Goal: Task Accomplishment & Management: Complete application form

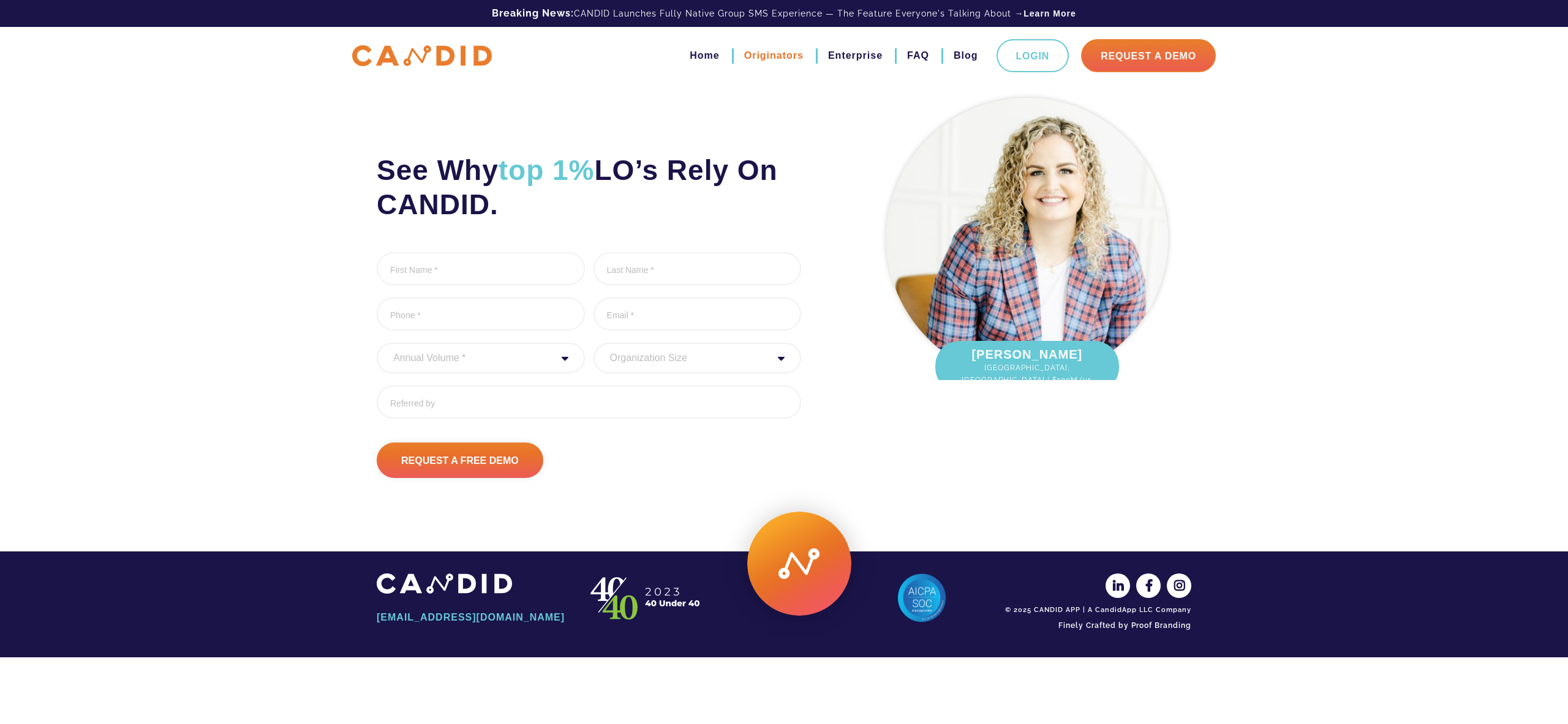
click at [759, 58] on link "Originators" at bounding box center [773, 56] width 59 height 21
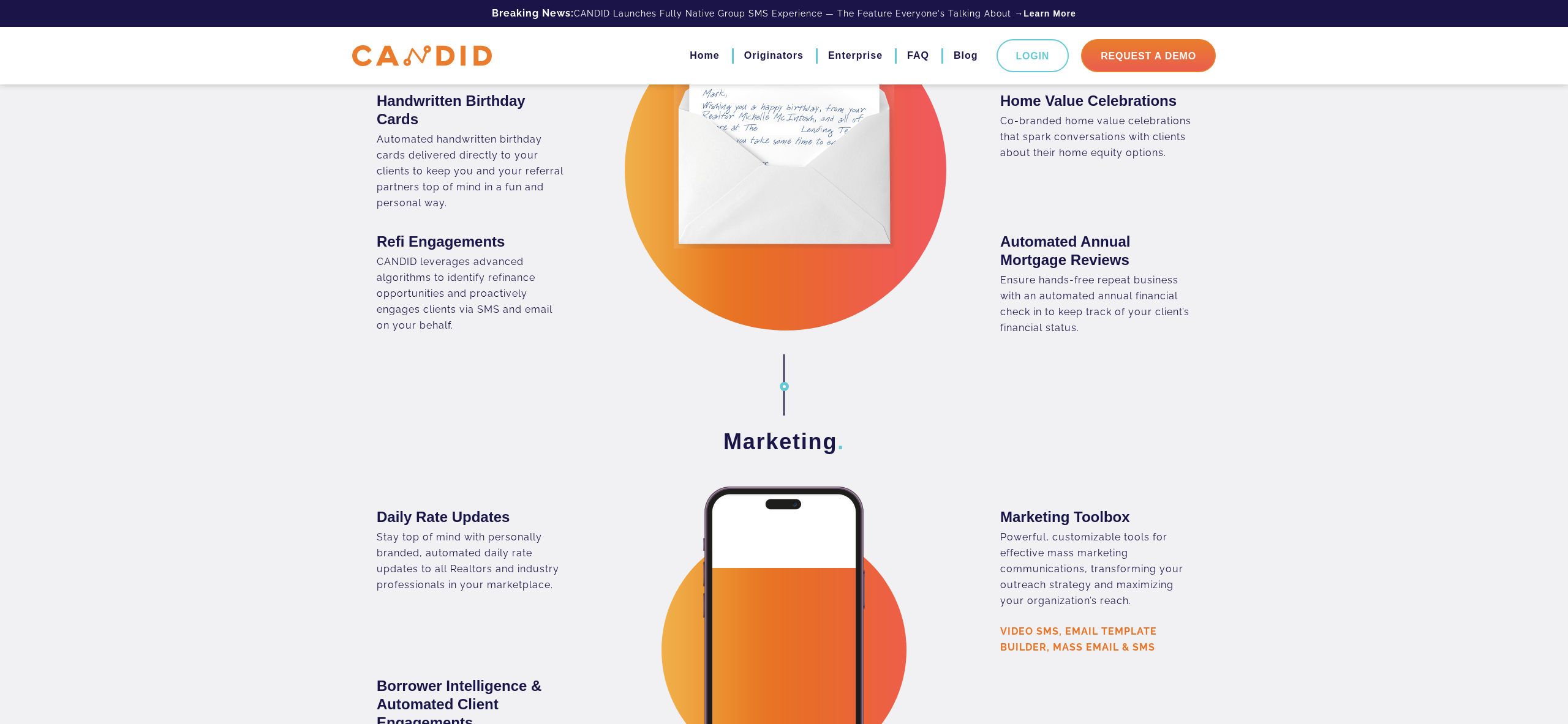
scroll to position [1937, 0]
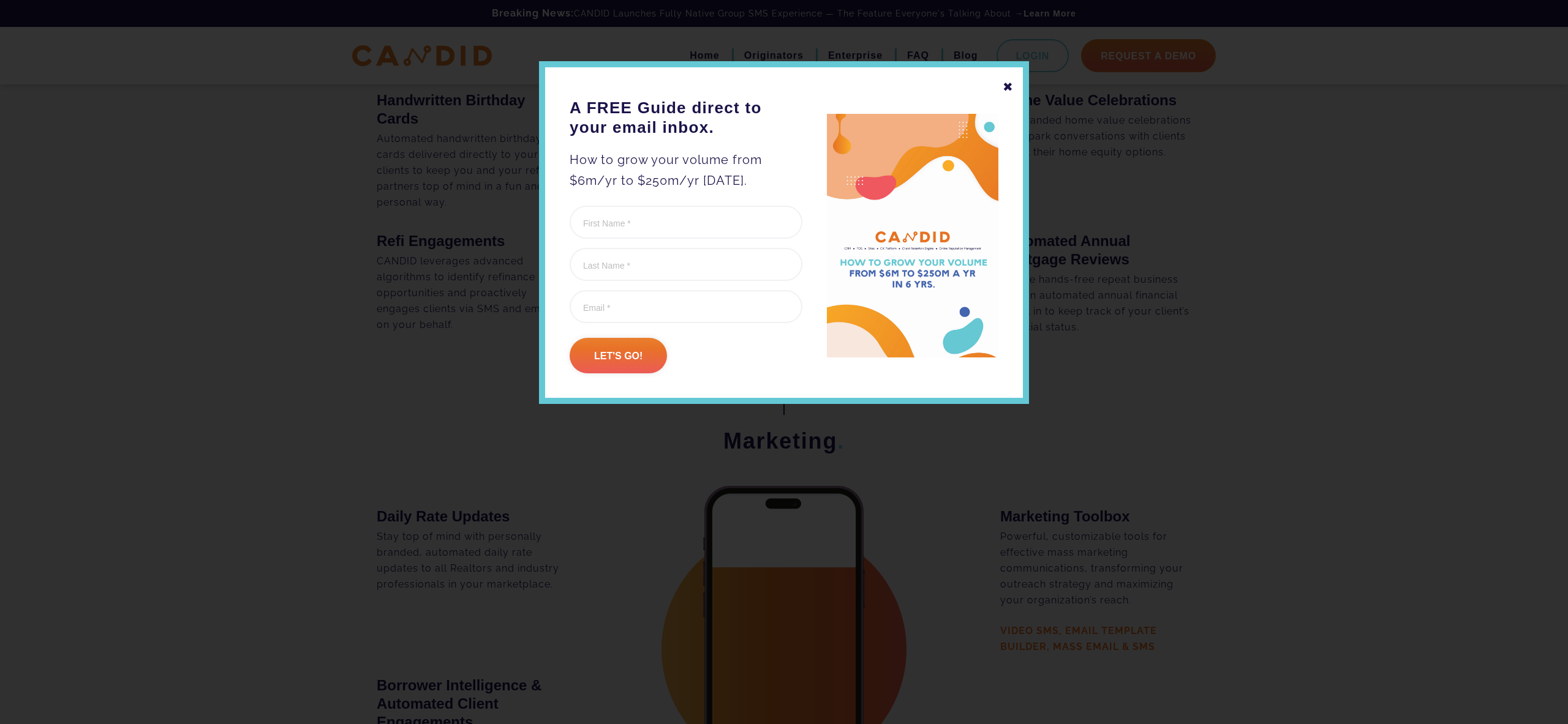
click at [1008, 85] on div "✖" at bounding box center [1008, 87] width 11 height 21
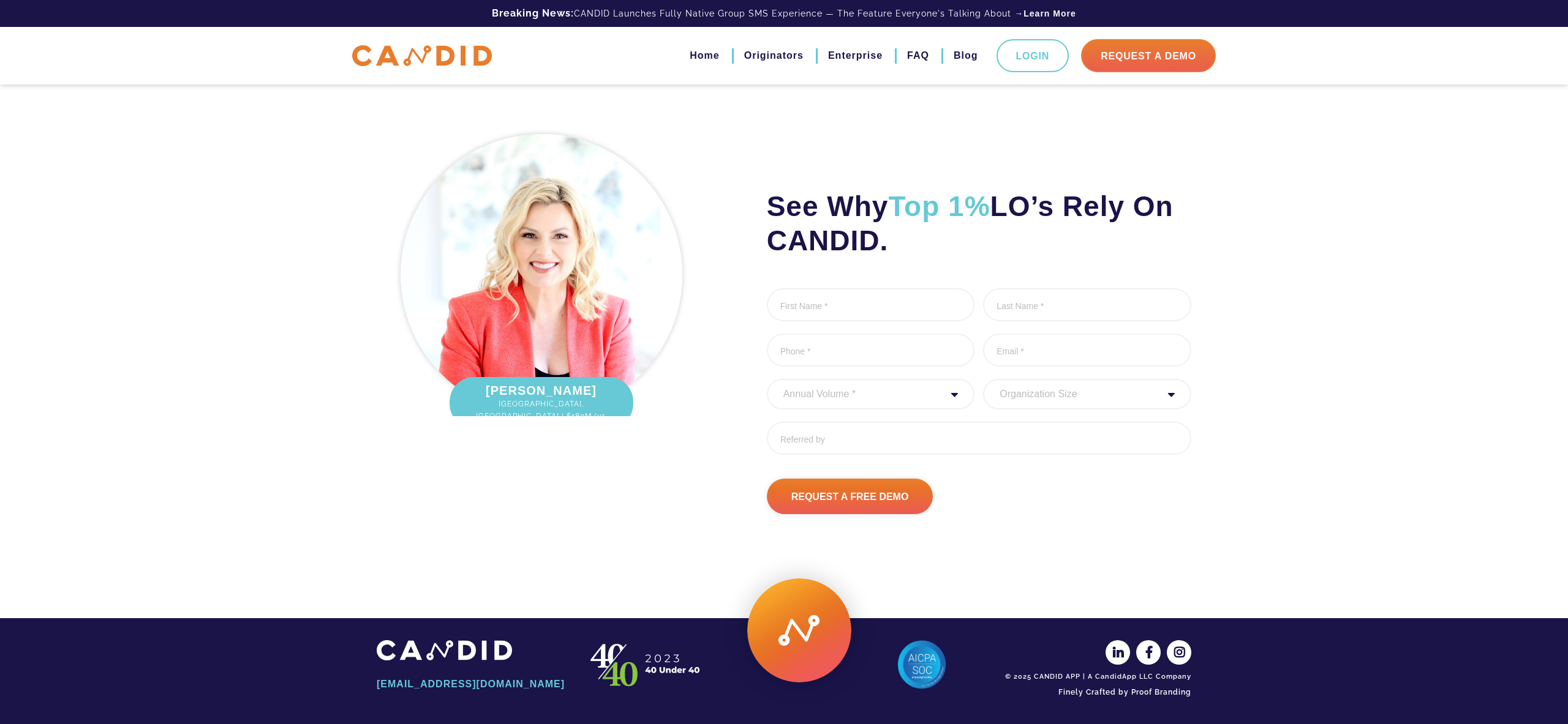
scroll to position [3936, 0]
click at [838, 494] on input "Request A Free Demo" at bounding box center [850, 496] width 166 height 36
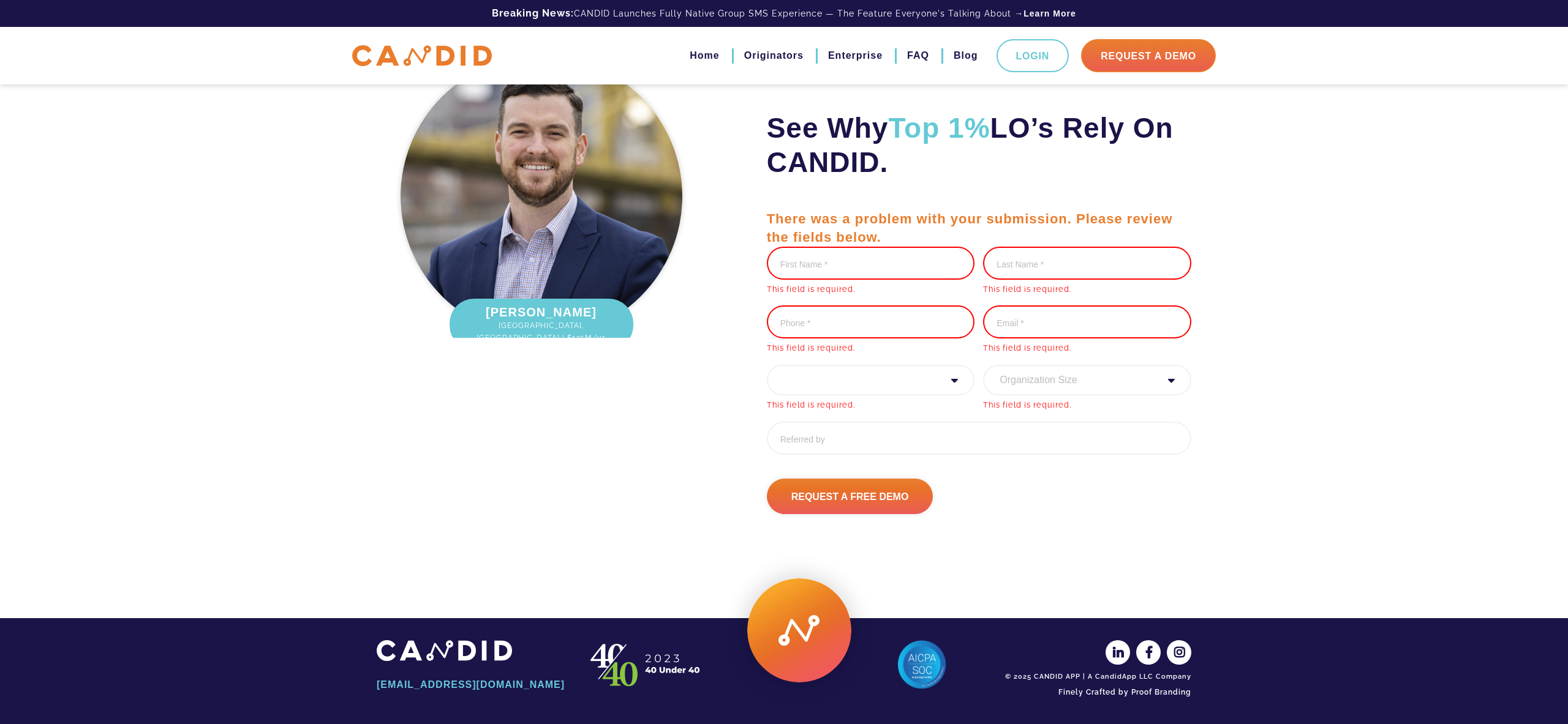
scroll to position [3975, 0]
click at [881, 260] on input "First Name *" at bounding box center [871, 263] width 208 height 33
type input "pari"
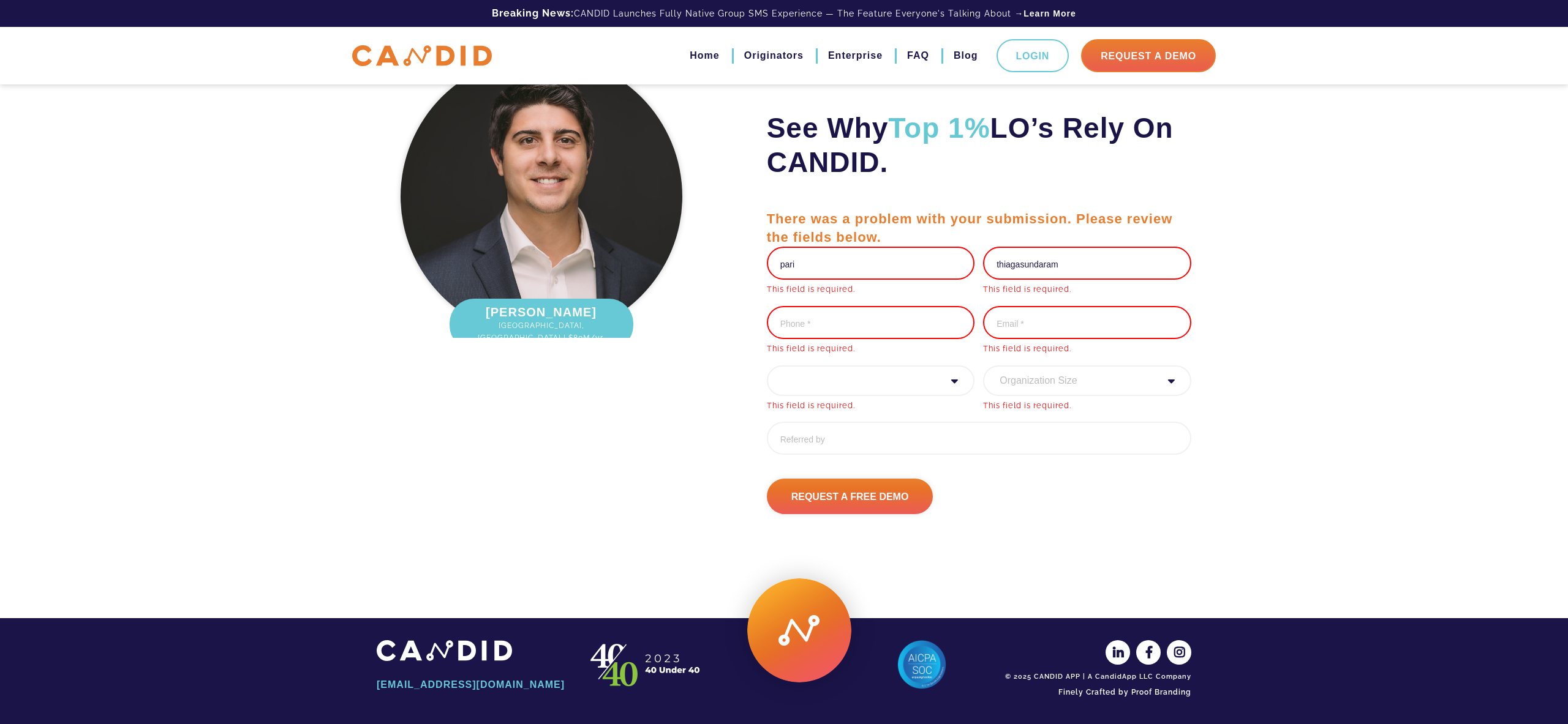
type input "thiagasundaram"
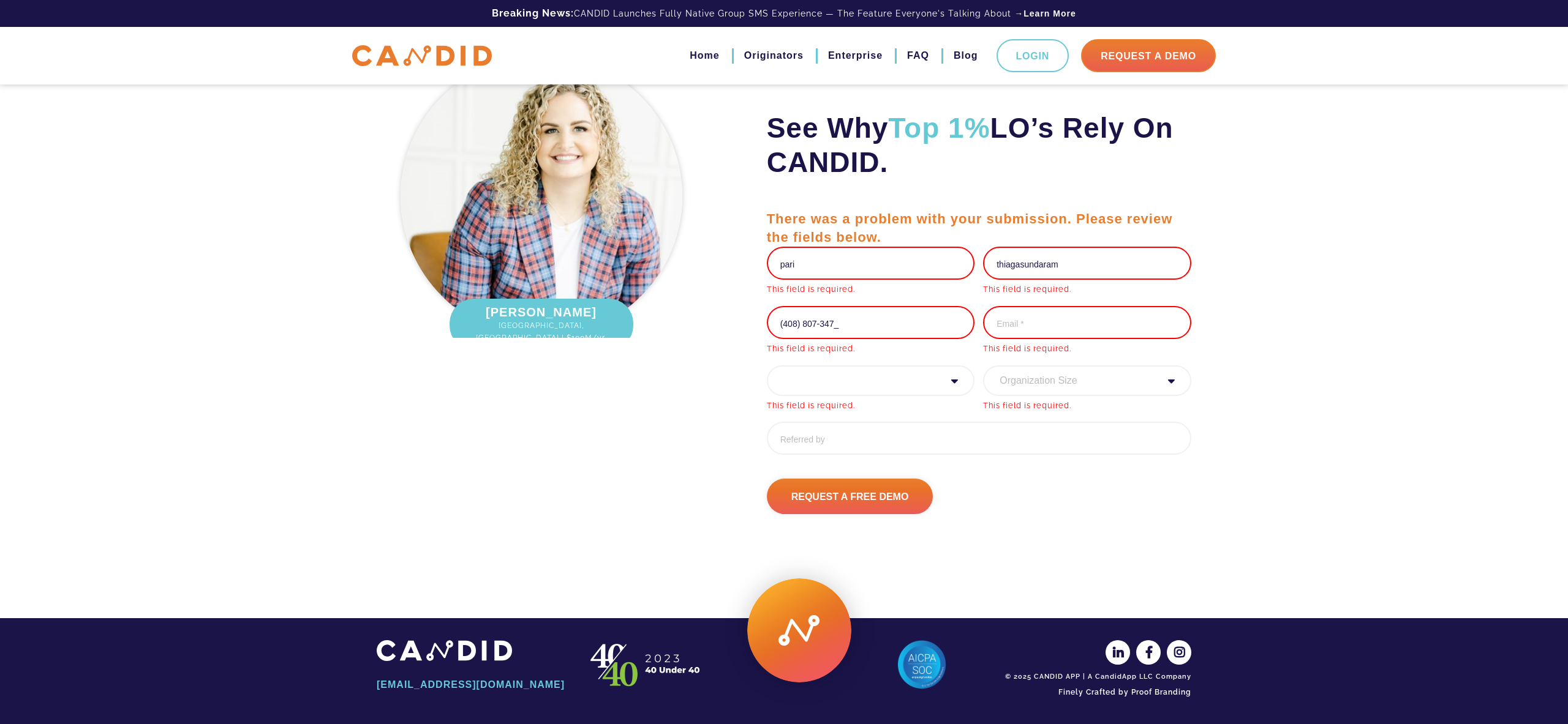
type input "[PHONE_NUMBER]"
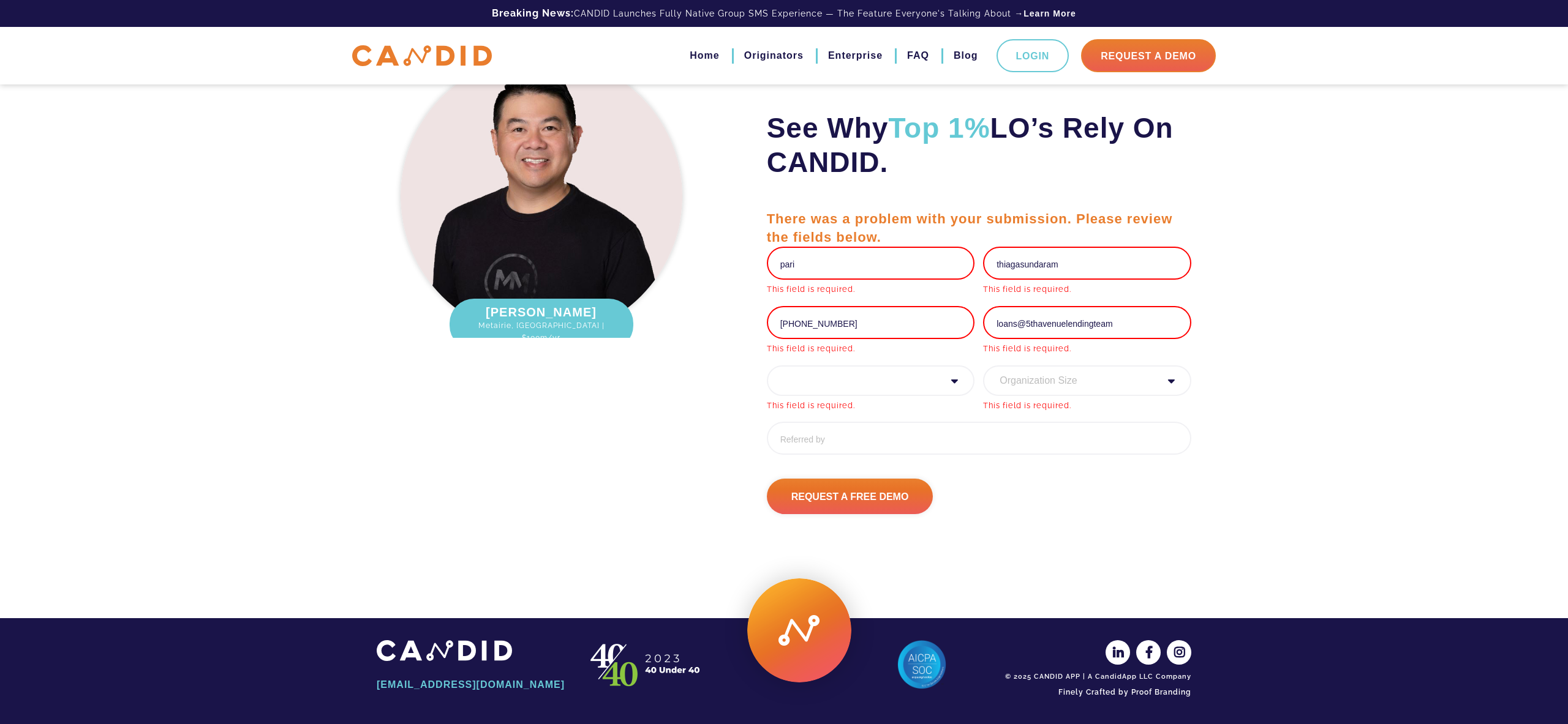
scroll to position [3994, 0]
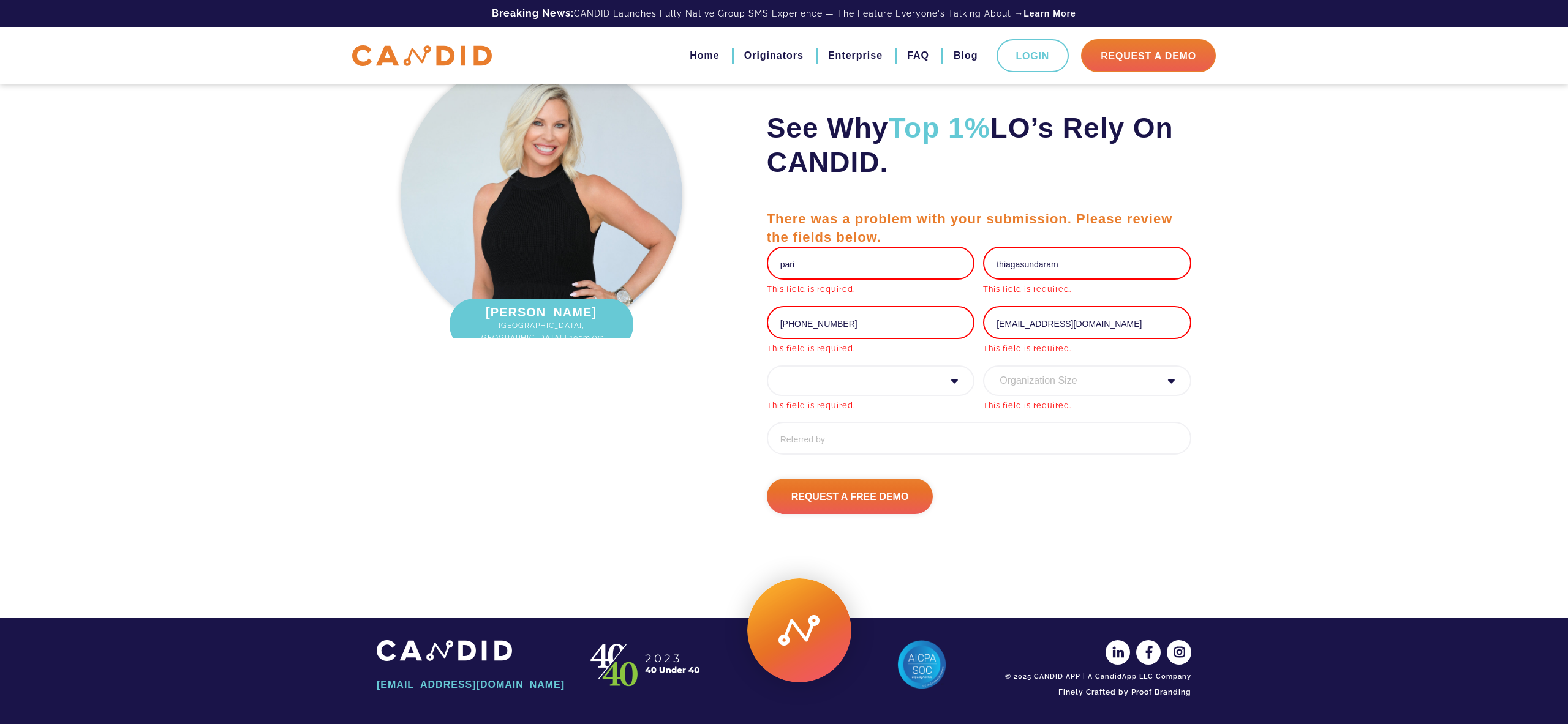
type input "[EMAIL_ADDRESS][DOMAIN_NAME]"
click at [908, 382] on select "Annual Volume * 0 to 25M 25M to 50M 50M to 75M 75M to 100M 100M to 150M 150M to…" at bounding box center [871, 380] width 208 height 31
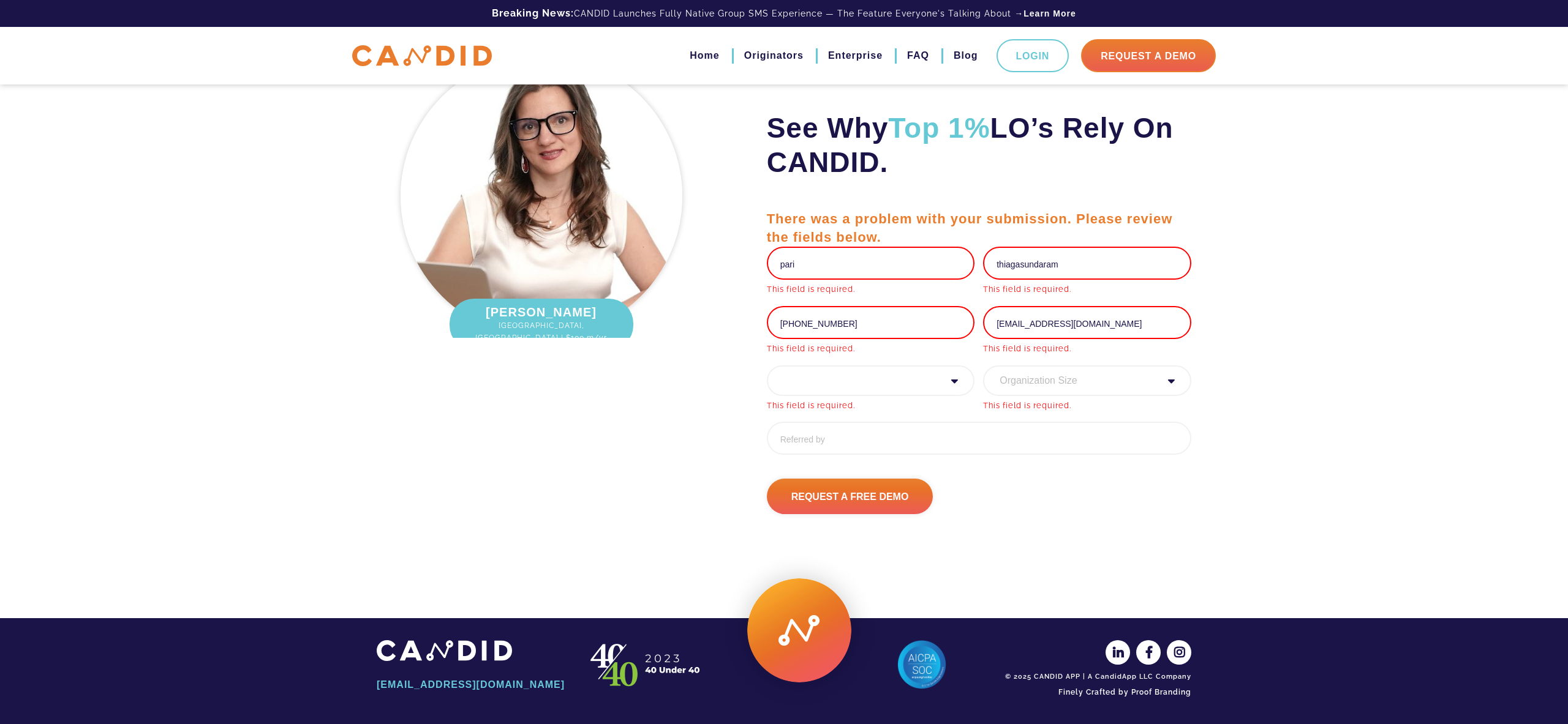
select select "20000000"
click at [1056, 383] on select "Organization Size 1 - 10 11 - 50 51 - 100 101 - 200 201 - 300 300 - 500 501+" at bounding box center [1087, 380] width 208 height 31
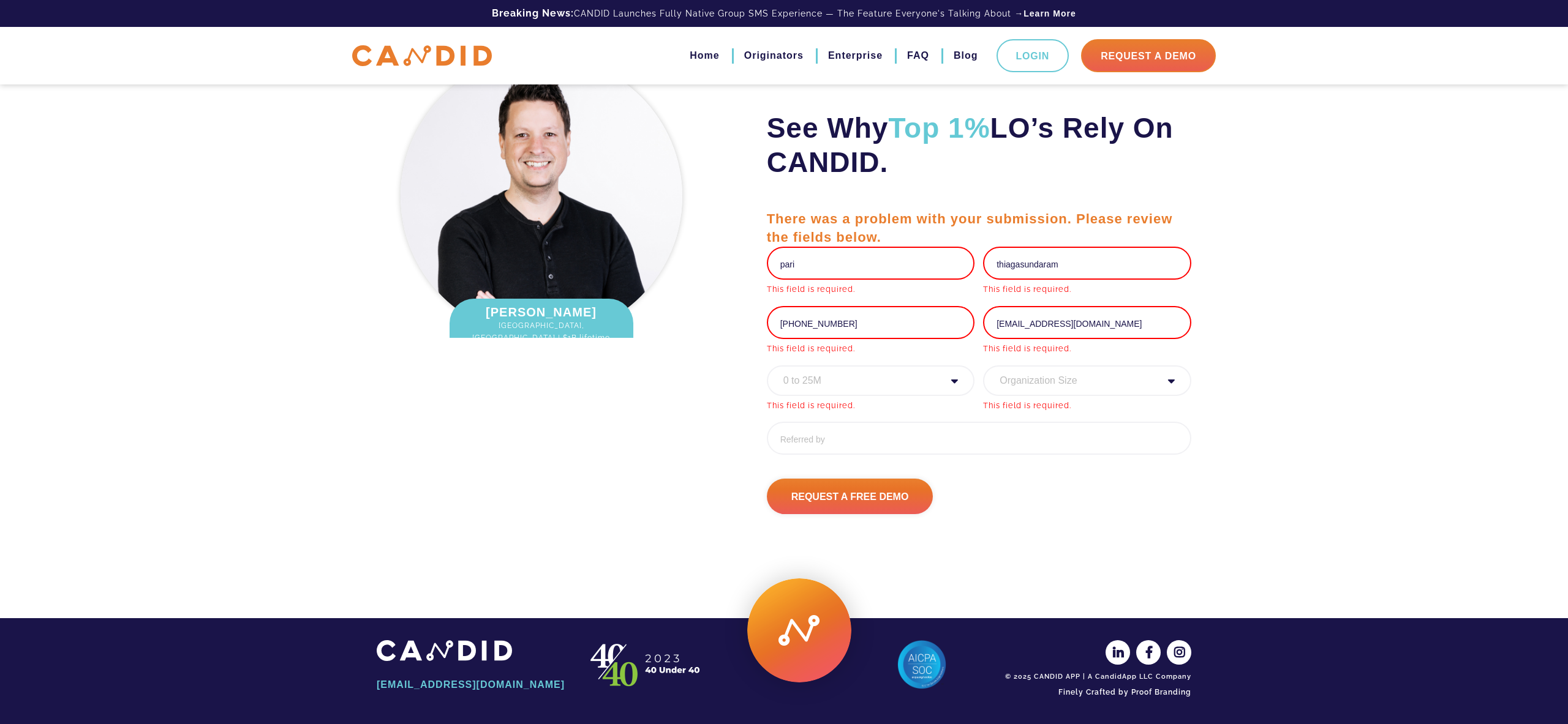
select select "1 - 10"
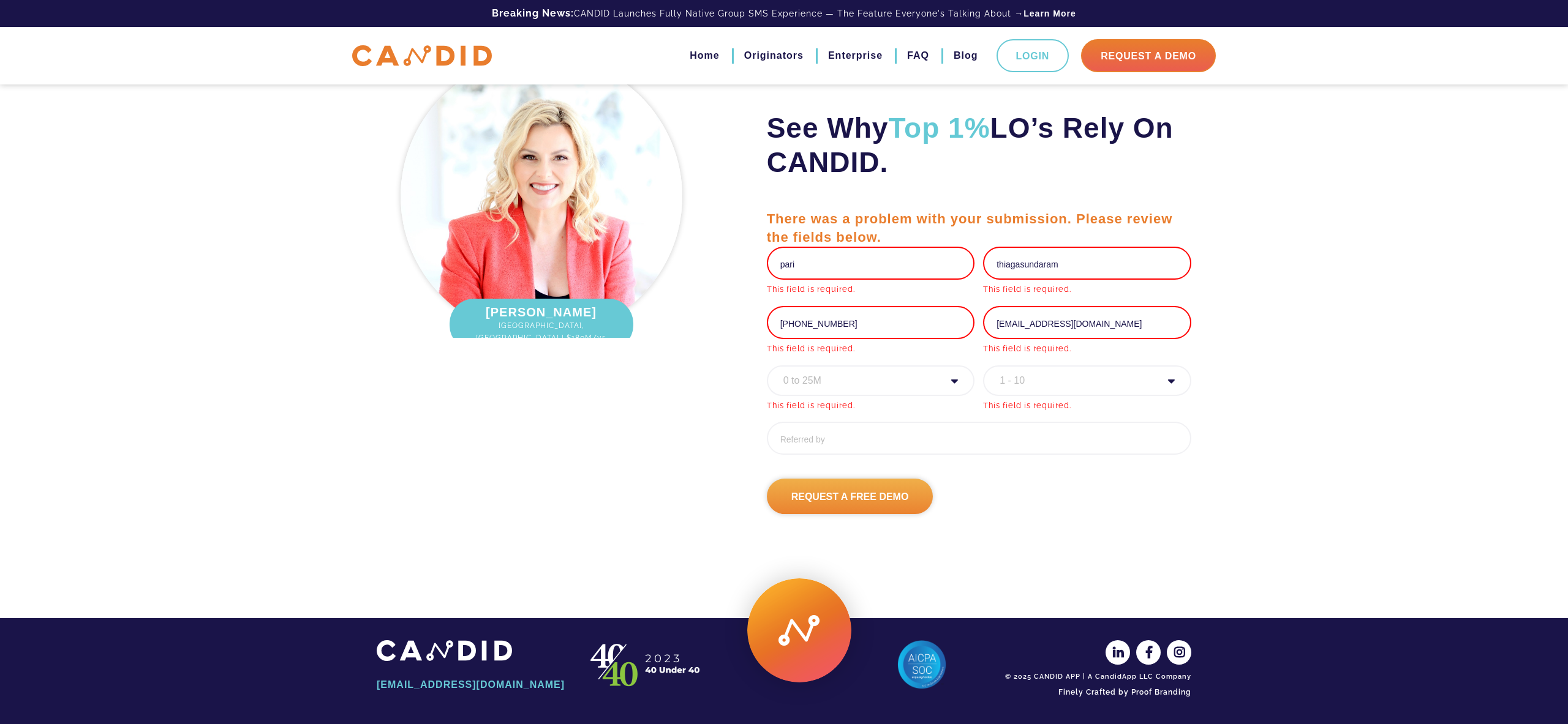
scroll to position [3975, 0]
click at [862, 497] on input "Request A Free Demo" at bounding box center [850, 496] width 166 height 36
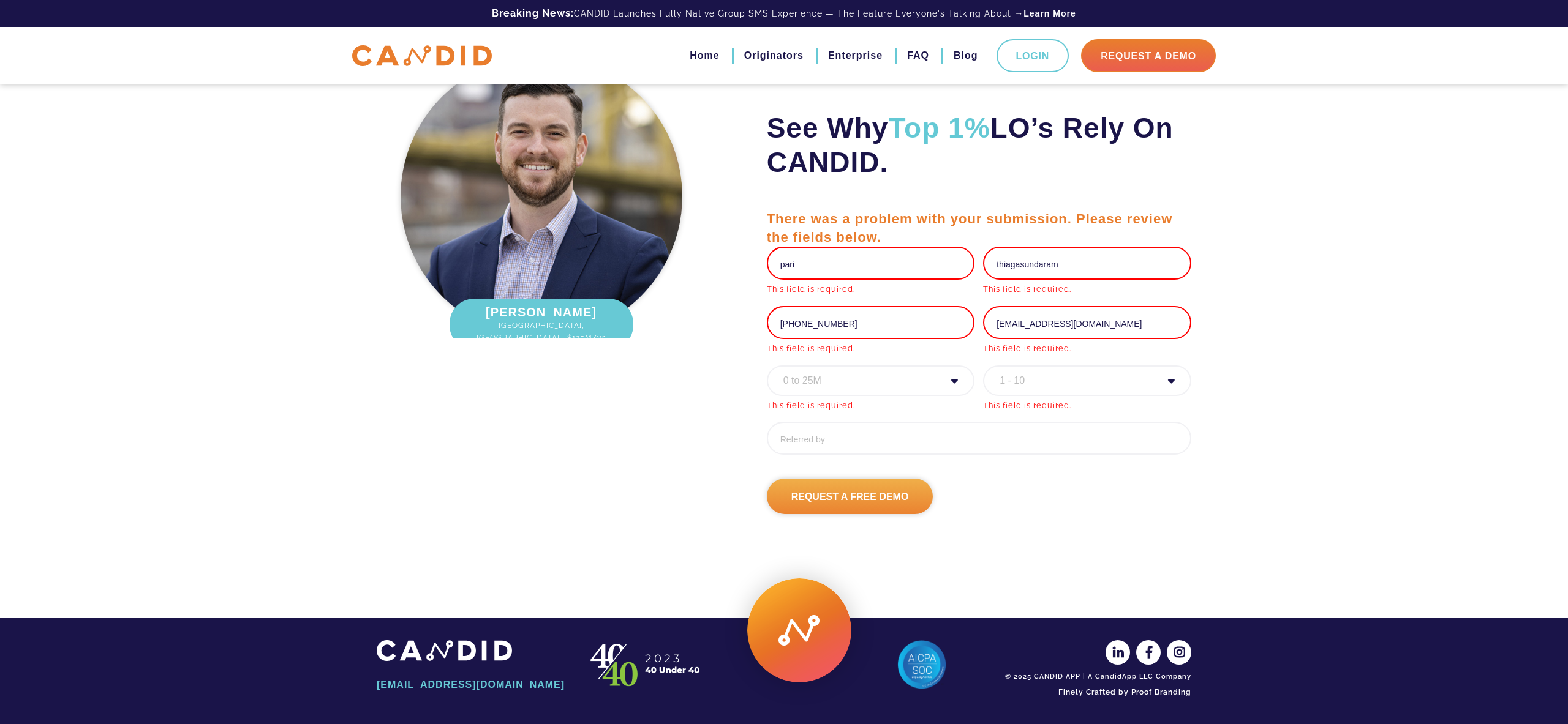
scroll to position [3848, 0]
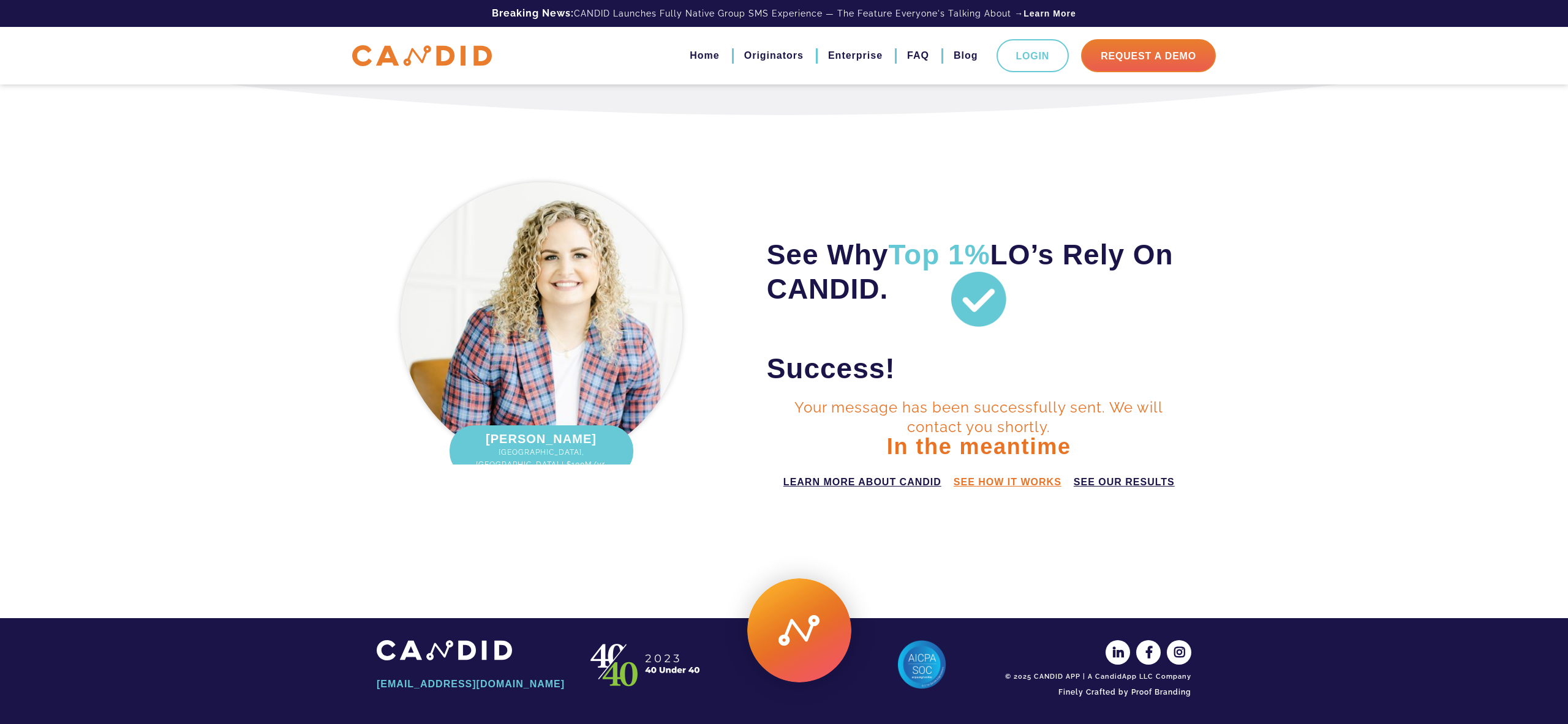
click at [1009, 480] on link "see how it works" at bounding box center [1007, 482] width 108 height 15
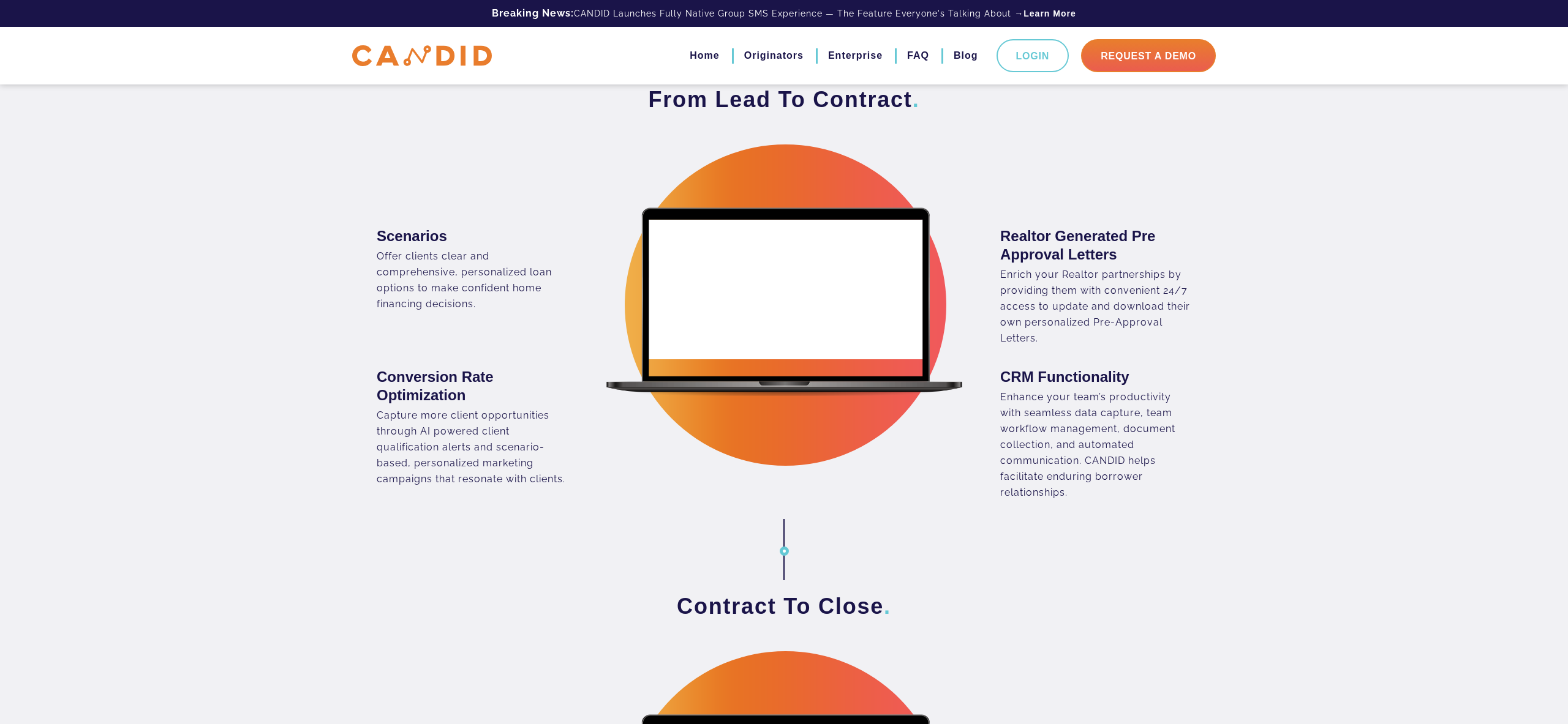
scroll to position [784, 0]
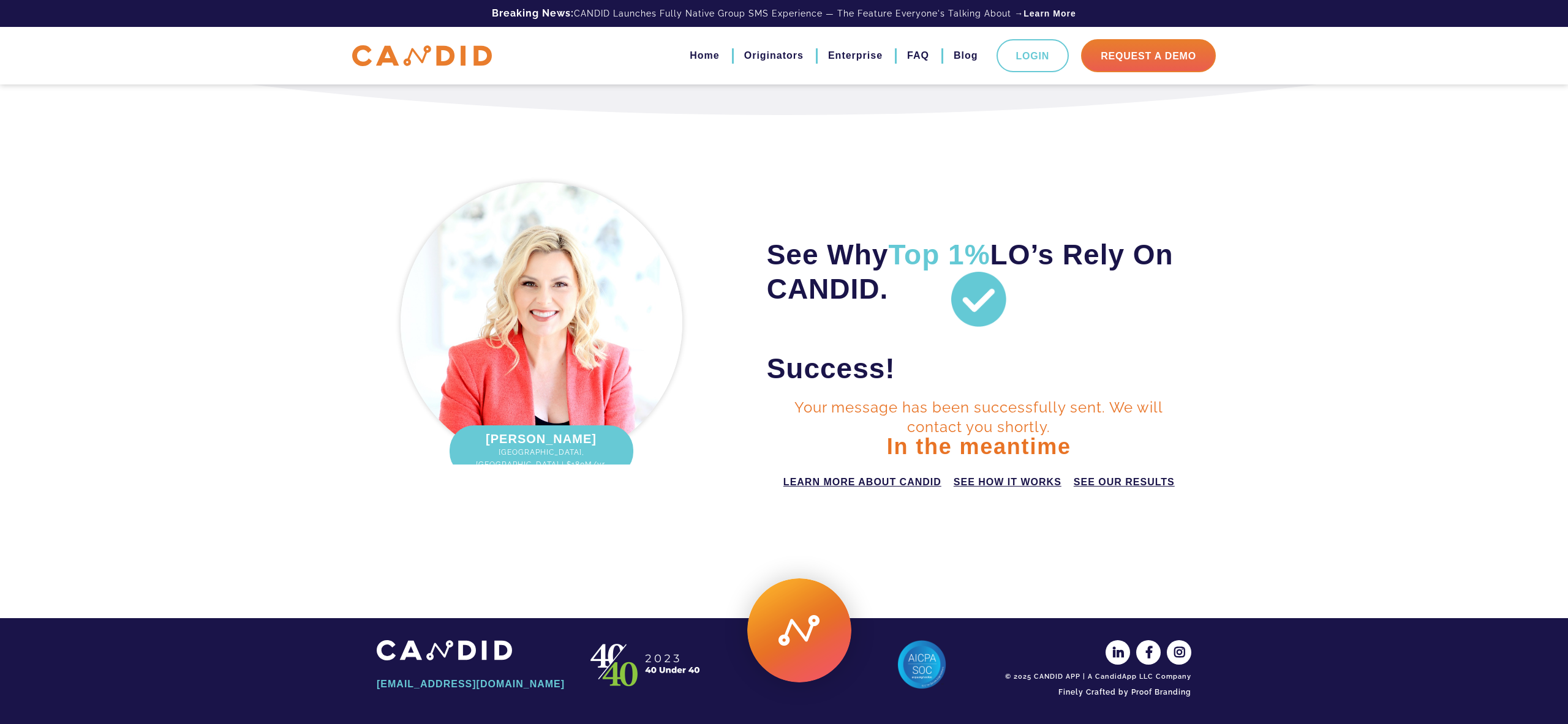
click at [196, 198] on div "See Why Top 1% LO’s Rely On CANDID. Success! Your message has been successfully…" at bounding box center [784, 345] width 1568 height 460
